Goal: Find specific page/section

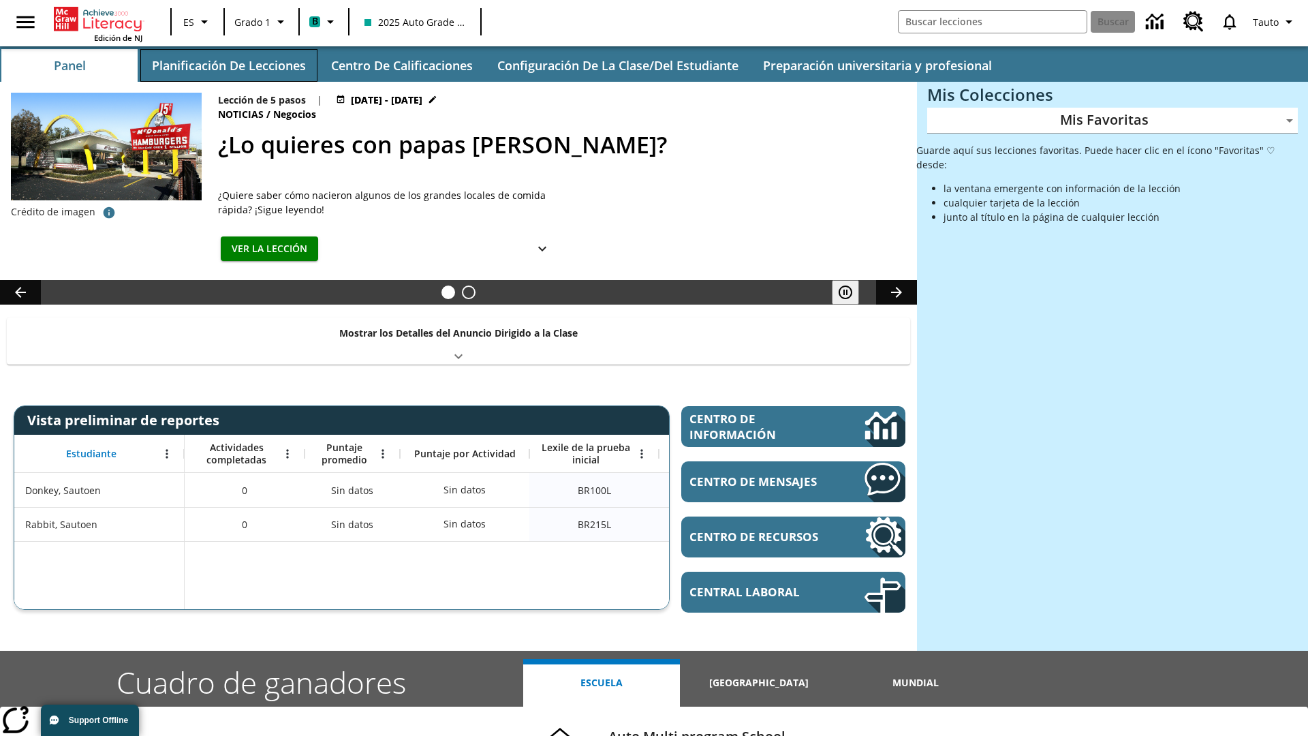
click at [228, 65] on button "Planificación de lecciones" at bounding box center [228, 65] width 177 height 33
